Goal: Information Seeking & Learning: Learn about a topic

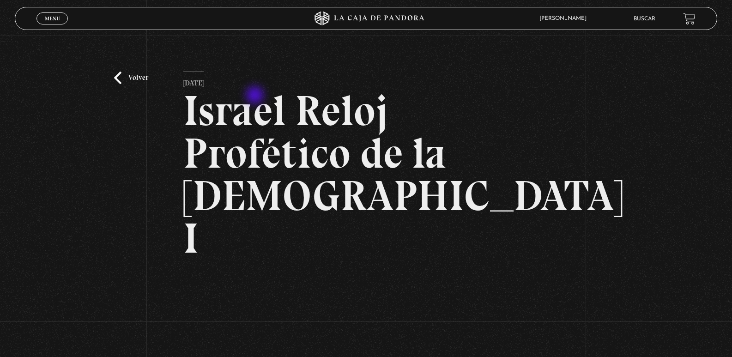
scroll to position [142, 0]
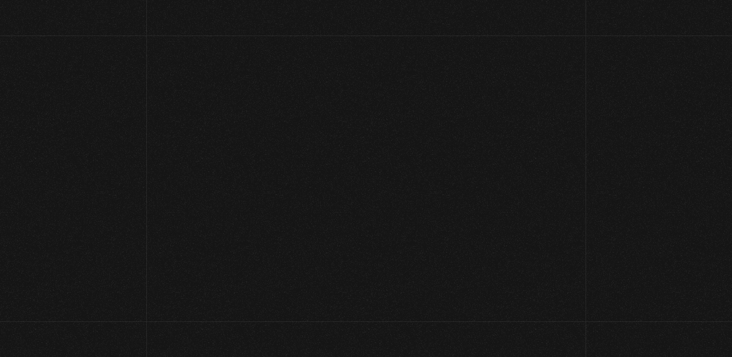
scroll to position [335, 0]
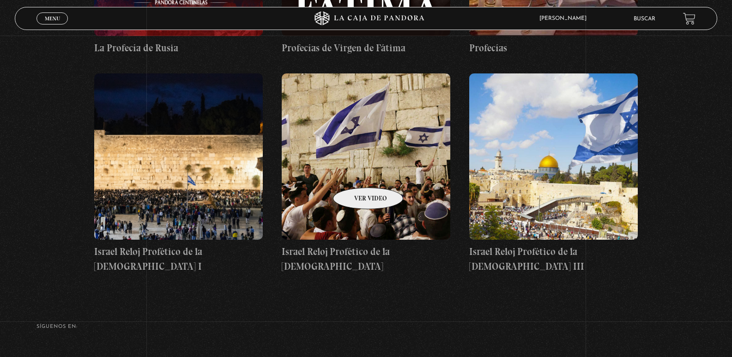
click at [356, 174] on figure at bounding box center [366, 156] width 169 height 166
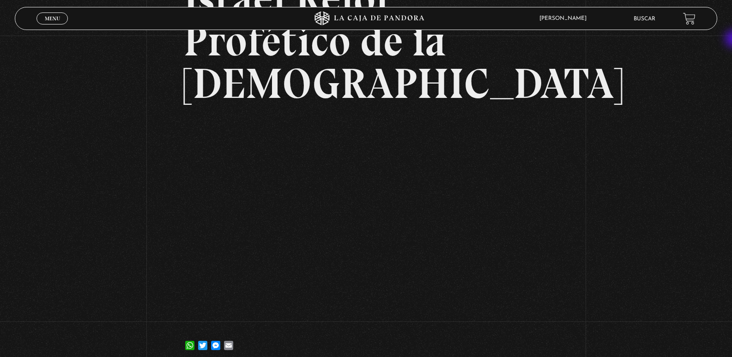
scroll to position [124, 0]
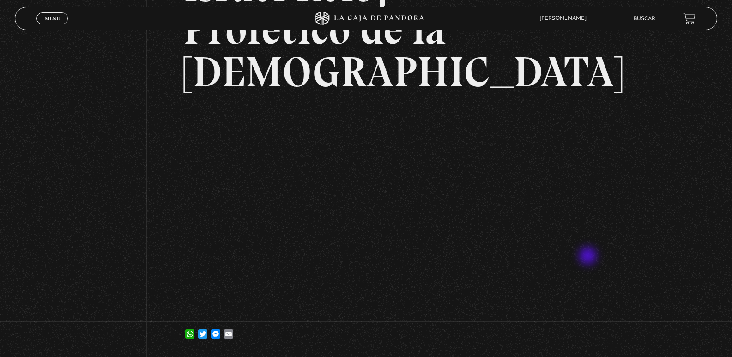
click at [589, 257] on div "Volver [DATE] Israel Reloj Profético de la [DEMOGRAPHIC_DATA] WhatsApp Twitter …" at bounding box center [366, 133] width 732 height 443
click at [0, 209] on div "Volver [DATE] Israel Reloj Profético de la [DEMOGRAPHIC_DATA] WhatsApp Twitter …" at bounding box center [366, 133] width 732 height 443
